Goal: Task Accomplishment & Management: Use online tool/utility

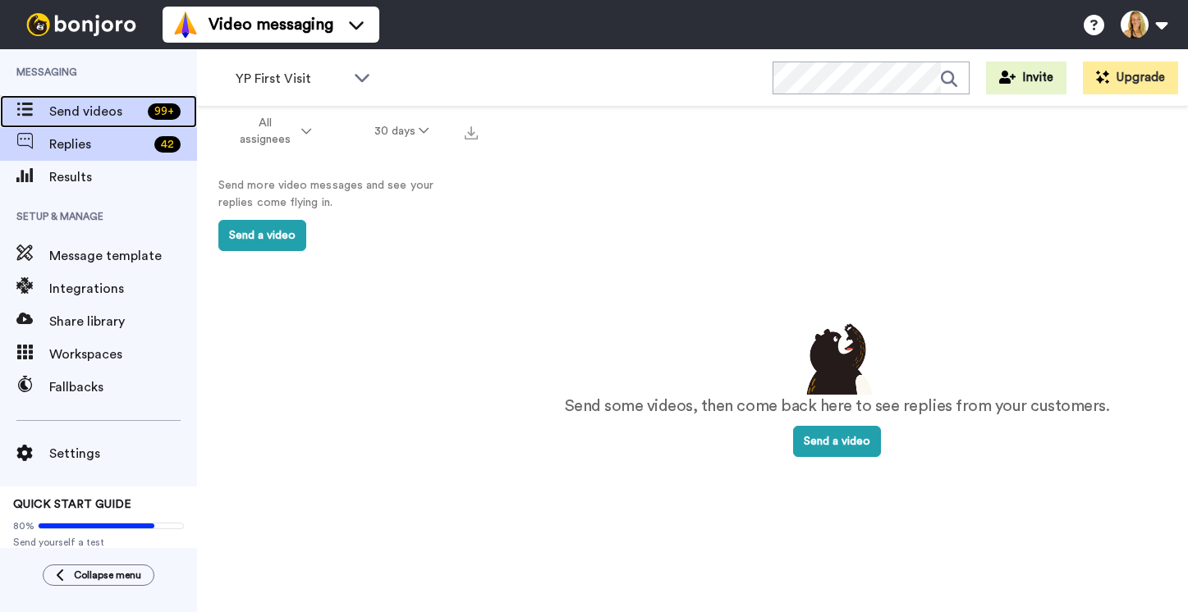
click at [94, 95] on div "Send videos 99 +" at bounding box center [98, 111] width 197 height 33
click at [95, 106] on span "Send videos" at bounding box center [95, 112] width 92 height 20
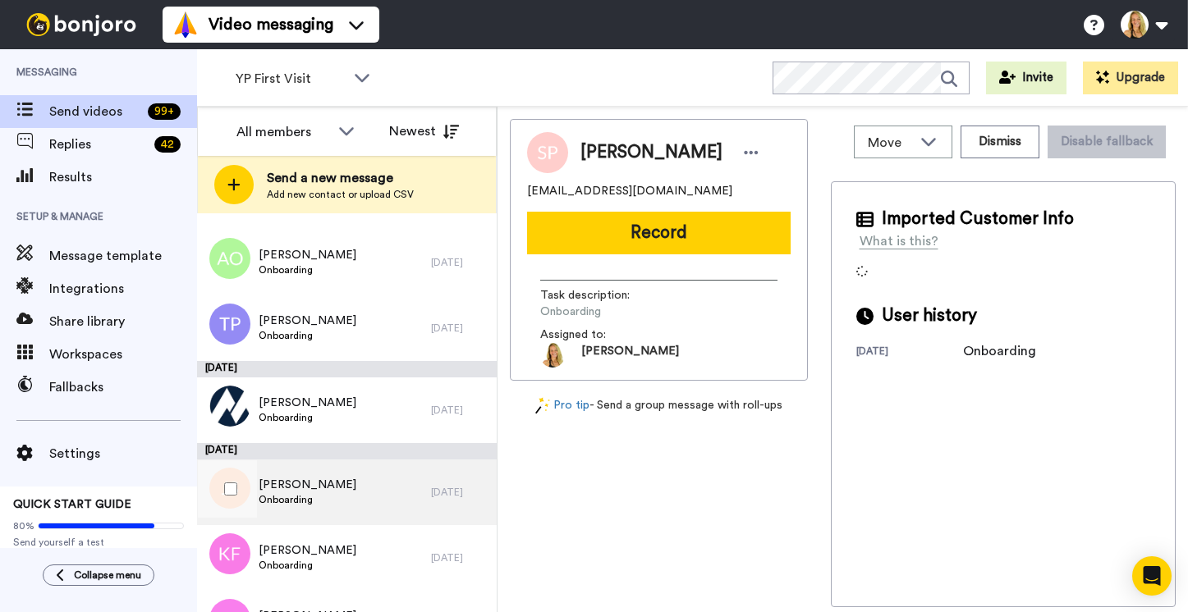
scroll to position [2030, 0]
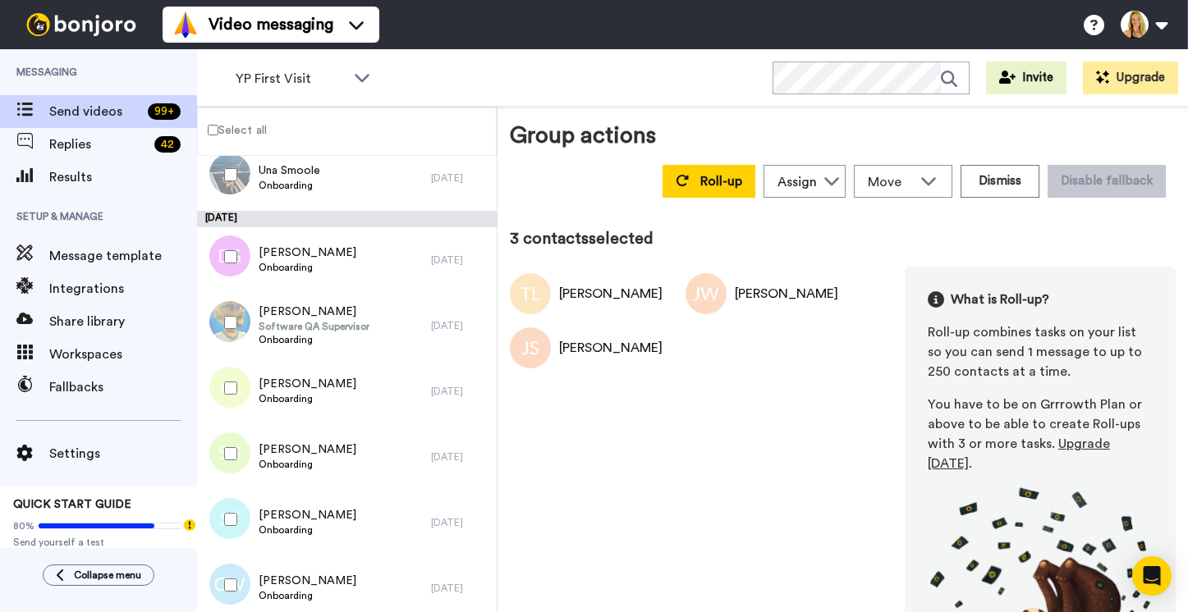
scroll to position [812, 0]
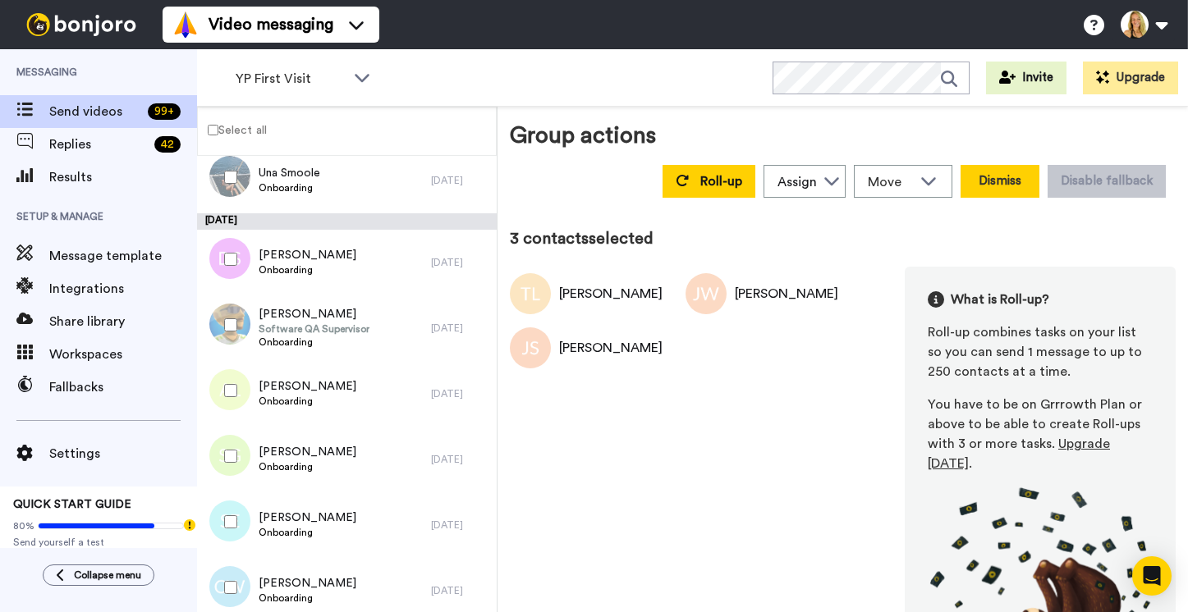
click at [992, 165] on button "Dismiss" at bounding box center [999, 181] width 79 height 33
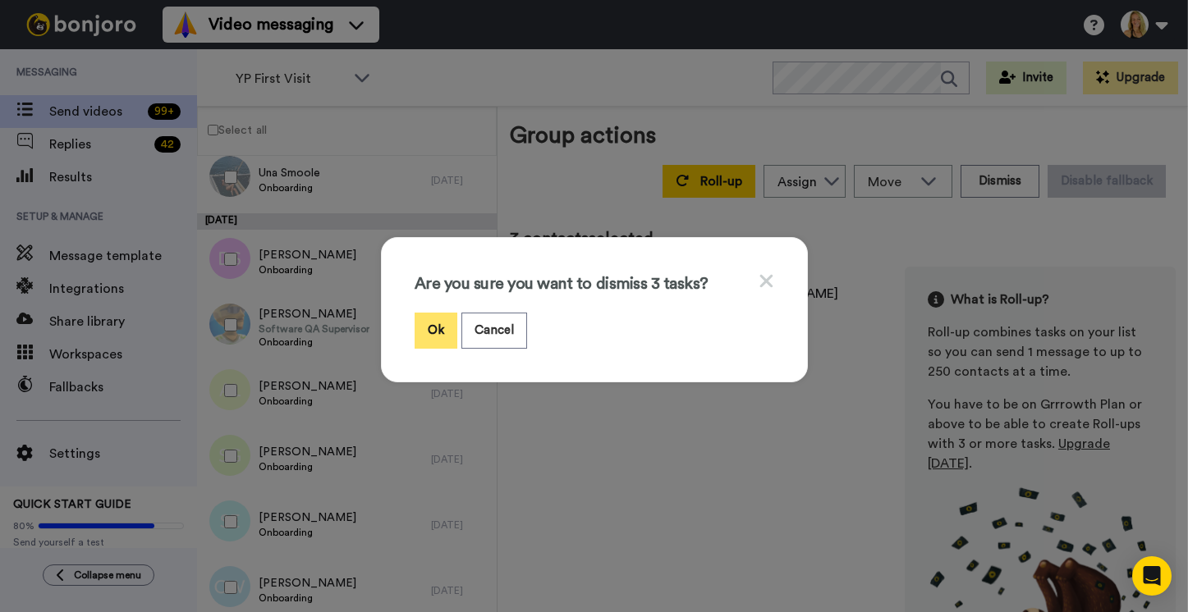
drag, startPoint x: 421, startPoint y: 318, endPoint x: 429, endPoint y: 324, distance: 10.5
click at [423, 318] on button "Ok" at bounding box center [435, 330] width 43 height 35
